Goal: Check status: Check status

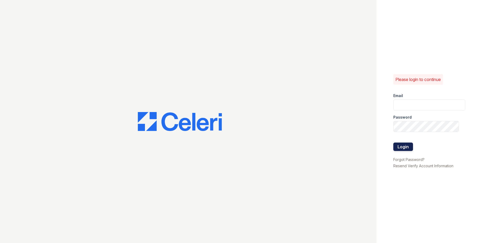
type input "ReNewNorthProvidence@trinity-pm.com"
click at [410, 147] on button "Login" at bounding box center [404, 146] width 20 height 8
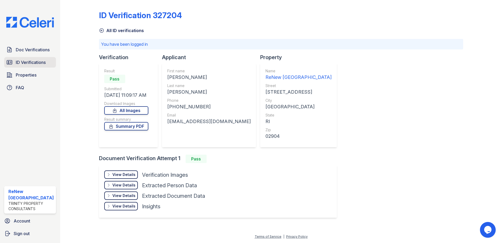
click at [24, 63] on span "ID Verifications" at bounding box center [31, 62] width 30 height 6
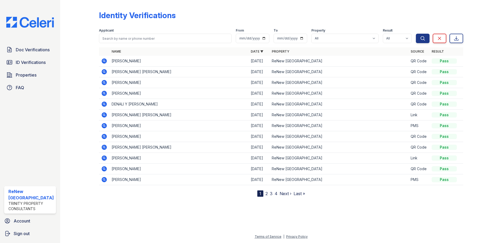
click at [267, 195] on link "2" at bounding box center [267, 193] width 2 height 5
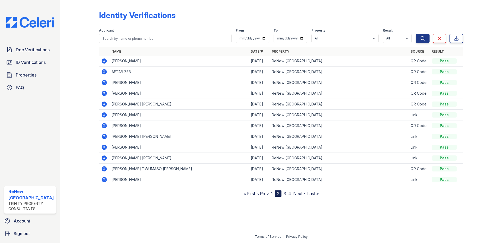
click at [285, 193] on link "3" at bounding box center [285, 193] width 3 height 5
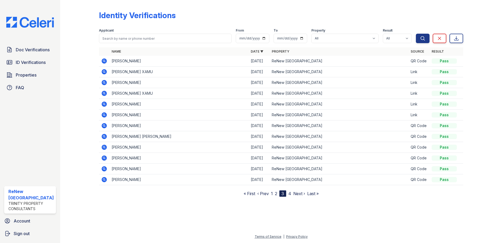
click at [288, 193] on nav "« First ‹ Prev 1 2 3 4 Next › Last »" at bounding box center [281, 193] width 75 height 6
click at [289, 193] on link "4" at bounding box center [289, 193] width 3 height 5
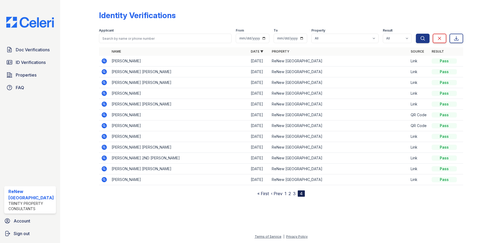
click at [104, 94] on icon at bounding box center [104, 93] width 5 height 5
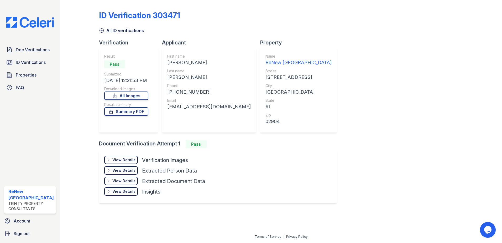
click at [127, 161] on div "View Details" at bounding box center [123, 159] width 23 height 5
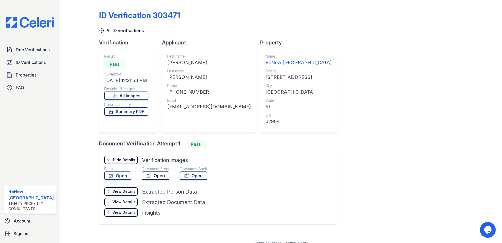
click at [154, 177] on link "Open" at bounding box center [156, 175] width 28 height 8
click at [136, 111] on link "Summary PDF" at bounding box center [126, 111] width 44 height 8
